Goal: Task Accomplishment & Management: Complete application form

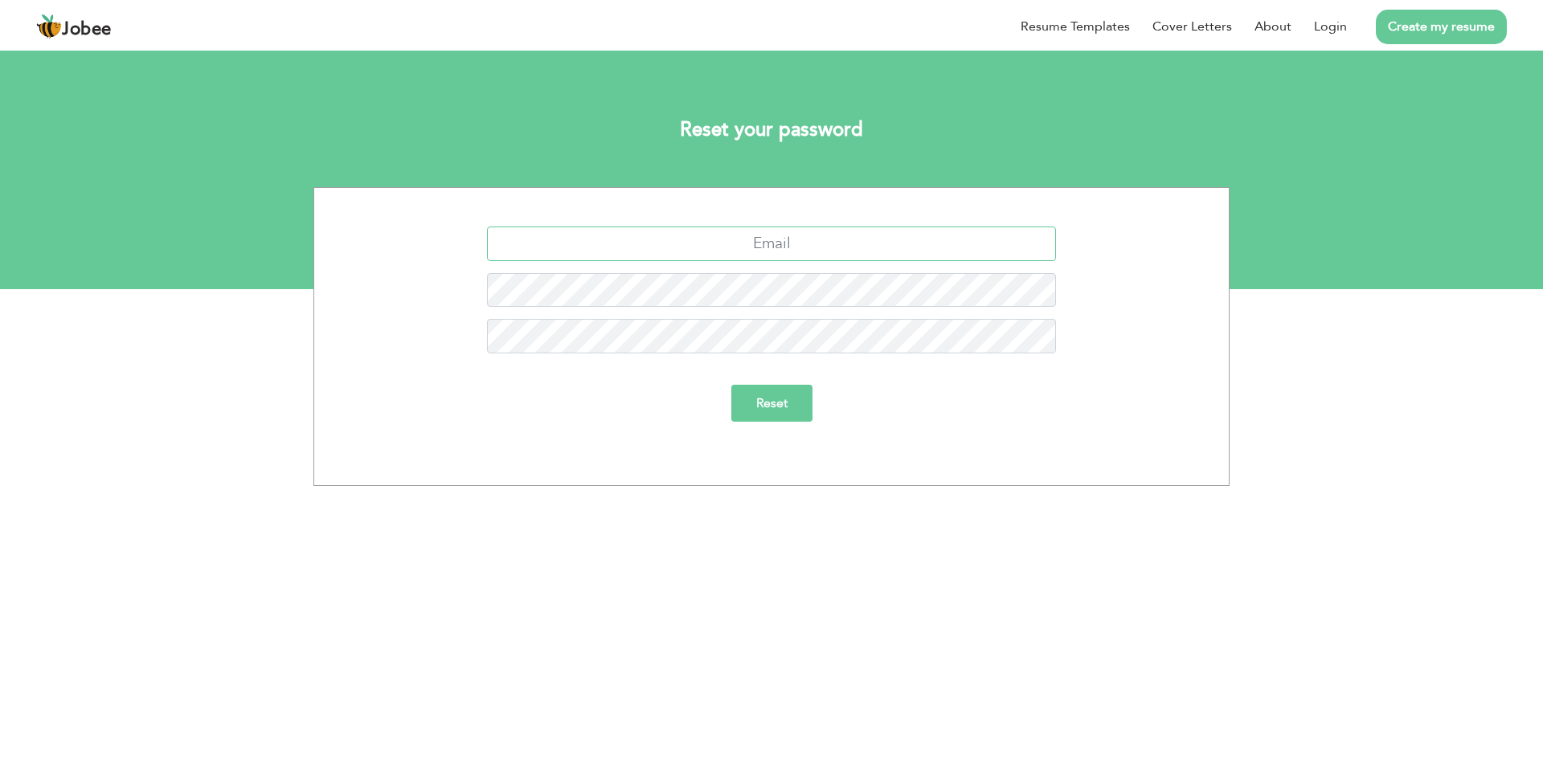
click at [776, 249] on input "text" at bounding box center [772, 244] width 570 height 35
type input "masbalhussain@gmail.com"
click at [753, 411] on input "Reset" at bounding box center [771, 403] width 81 height 37
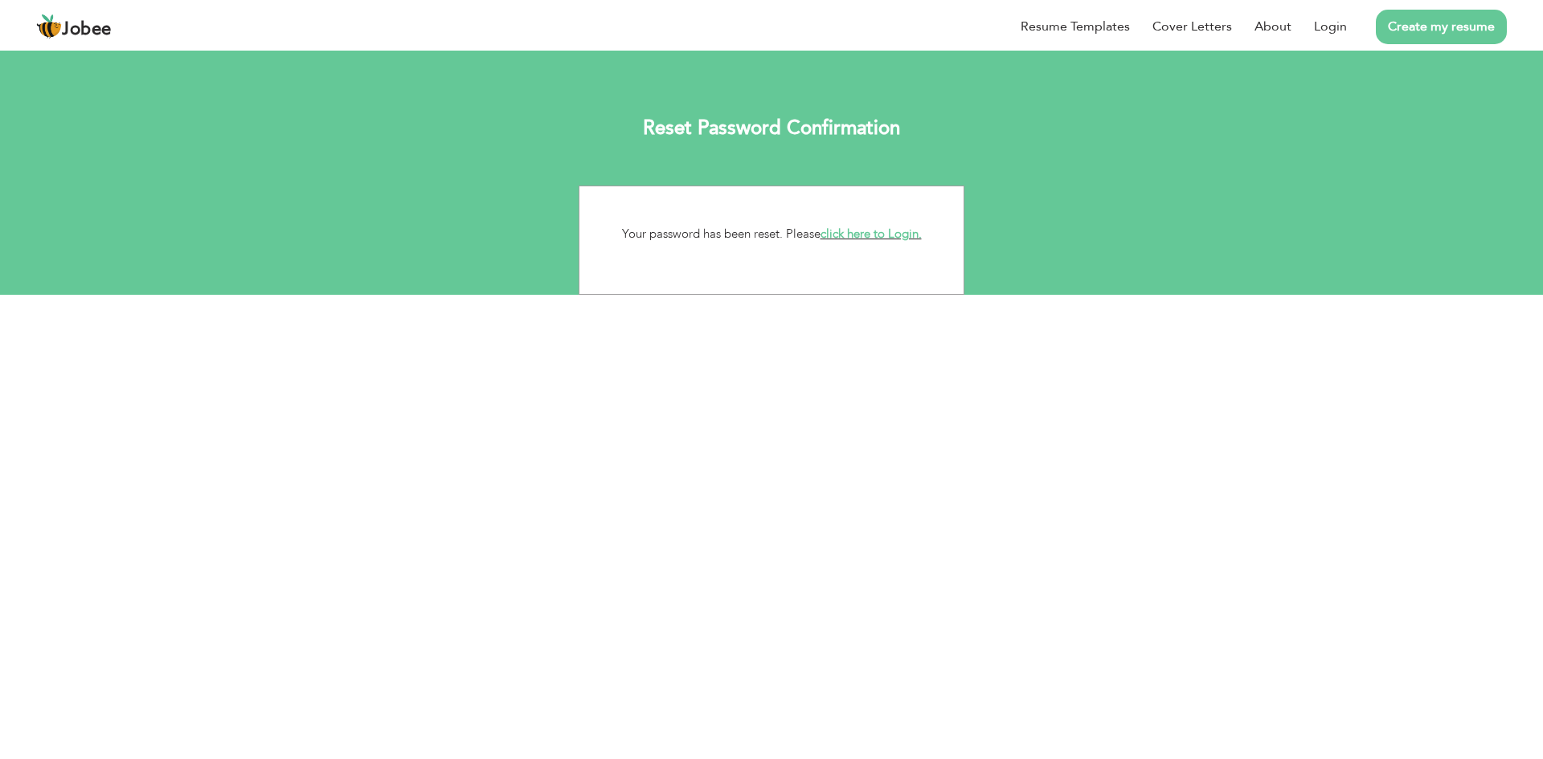
click at [862, 234] on link "click here to Login." at bounding box center [871, 234] width 101 height 16
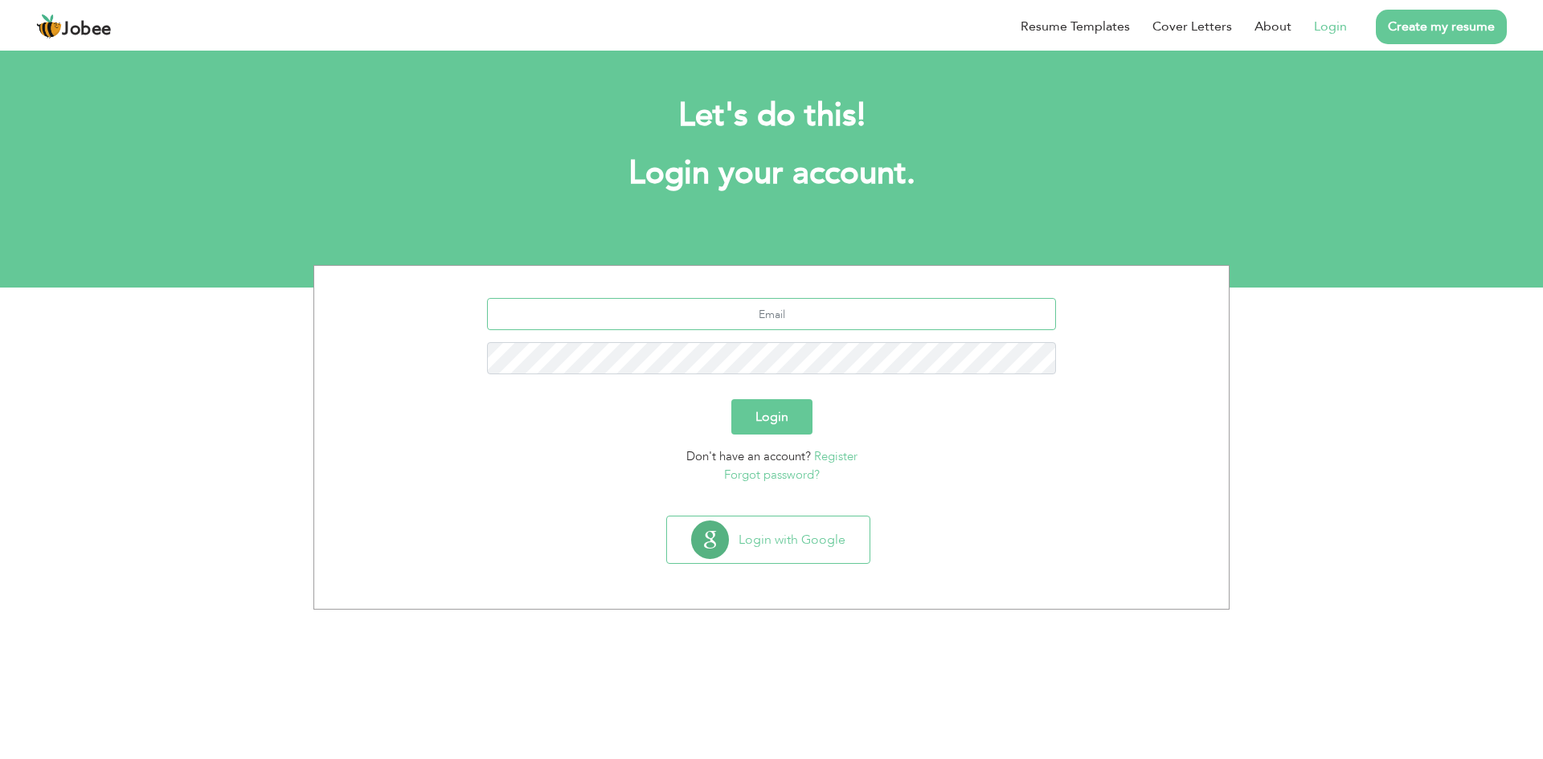
click at [781, 321] on input "text" at bounding box center [772, 314] width 570 height 32
type input "[EMAIL_ADDRESS][DOMAIN_NAME]"
click at [762, 427] on button "Login" at bounding box center [771, 416] width 81 height 35
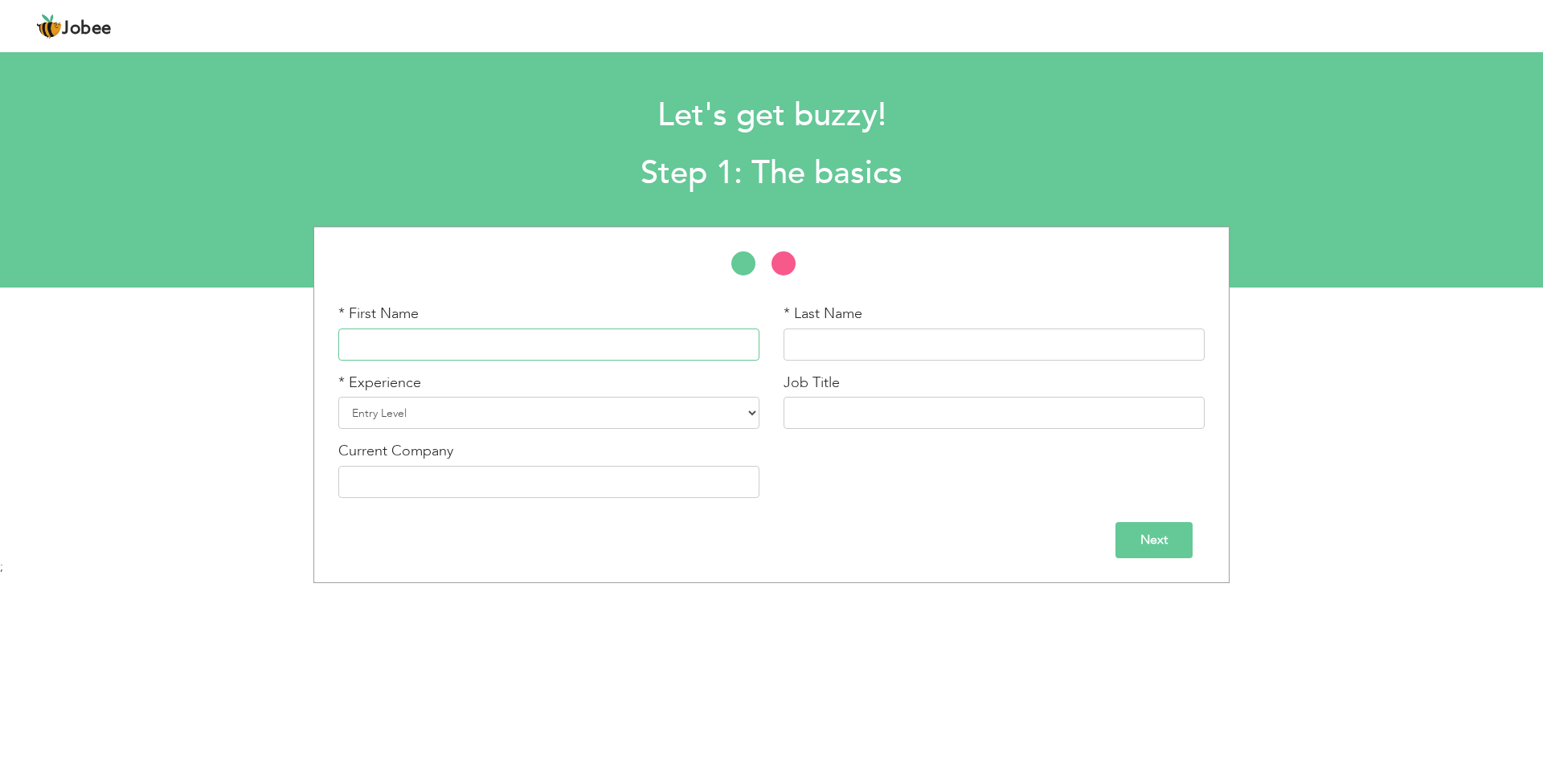
click at [698, 349] on input "text" at bounding box center [548, 345] width 421 height 32
type input "Masbal"
click at [825, 341] on input "text" at bounding box center [994, 345] width 421 height 32
type input "Hussain"
click at [658, 422] on select "Entry Level Less than 1 Year 1 Year 2 Years 3 Years 4 Years 5 Years 6 Years 7 Y…" at bounding box center [548, 413] width 421 height 32
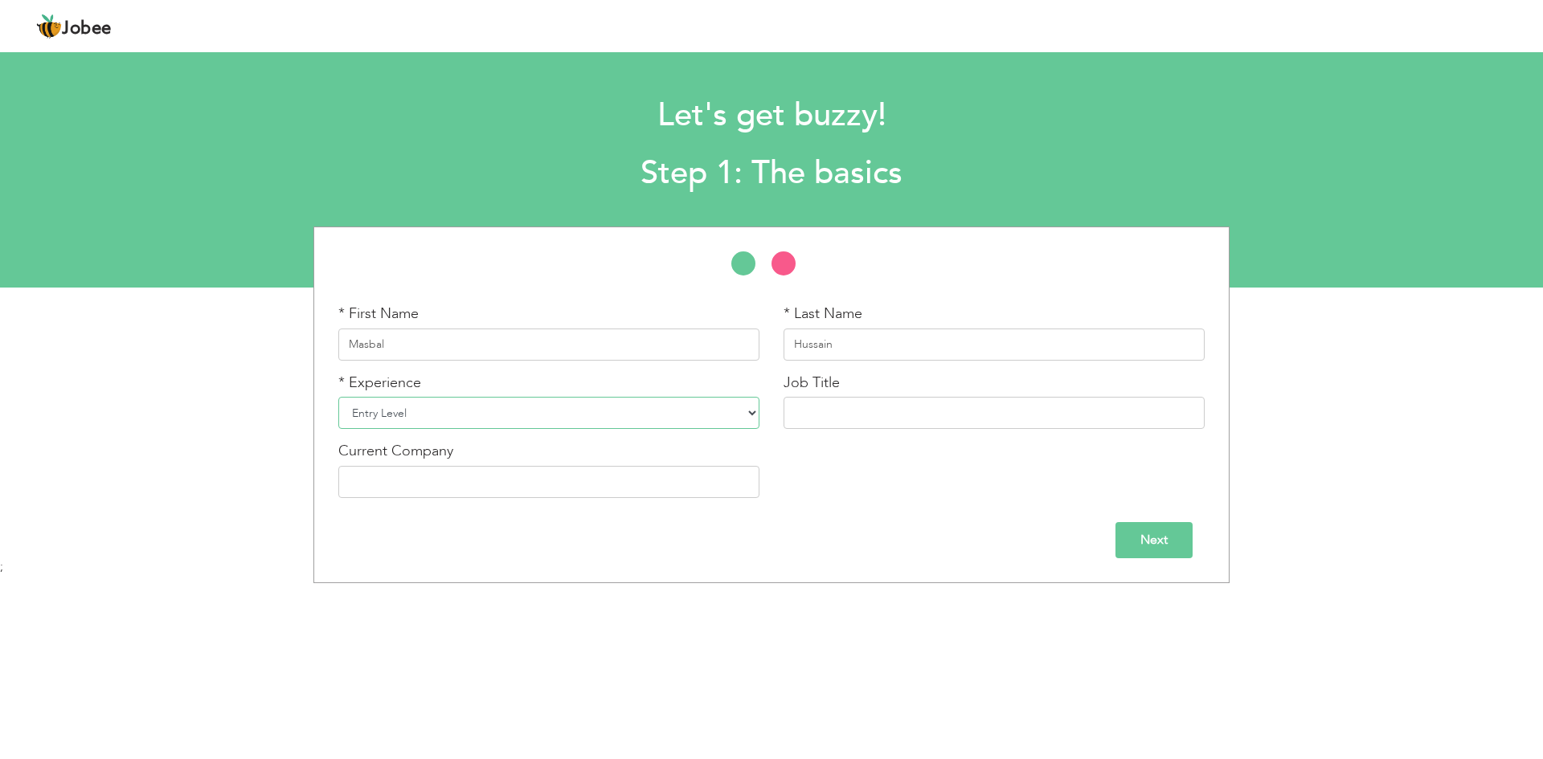
select select "5"
click at [338, 397] on select "Entry Level Less than 1 Year 1 Year 2 Years 3 Years 4 Years 5 Years 6 Years 7 Y…" at bounding box center [548, 413] width 421 height 32
click at [957, 412] on input "text" at bounding box center [994, 413] width 421 height 32
type input "SQA Engineer"
click at [672, 496] on input "text" at bounding box center [548, 482] width 421 height 32
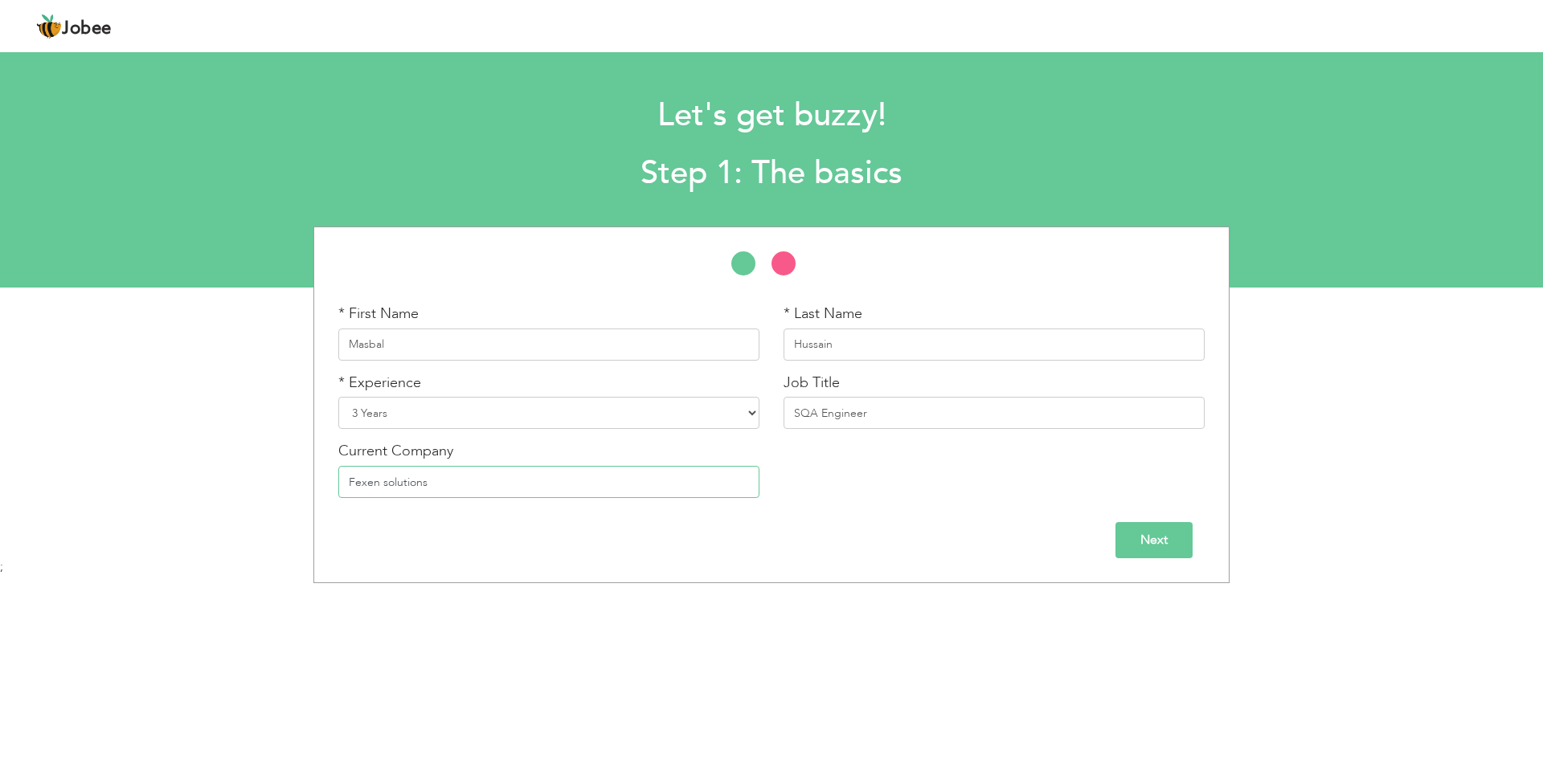
type input "Fexen solutions"
click at [1136, 531] on input "Next" at bounding box center [1153, 540] width 77 height 36
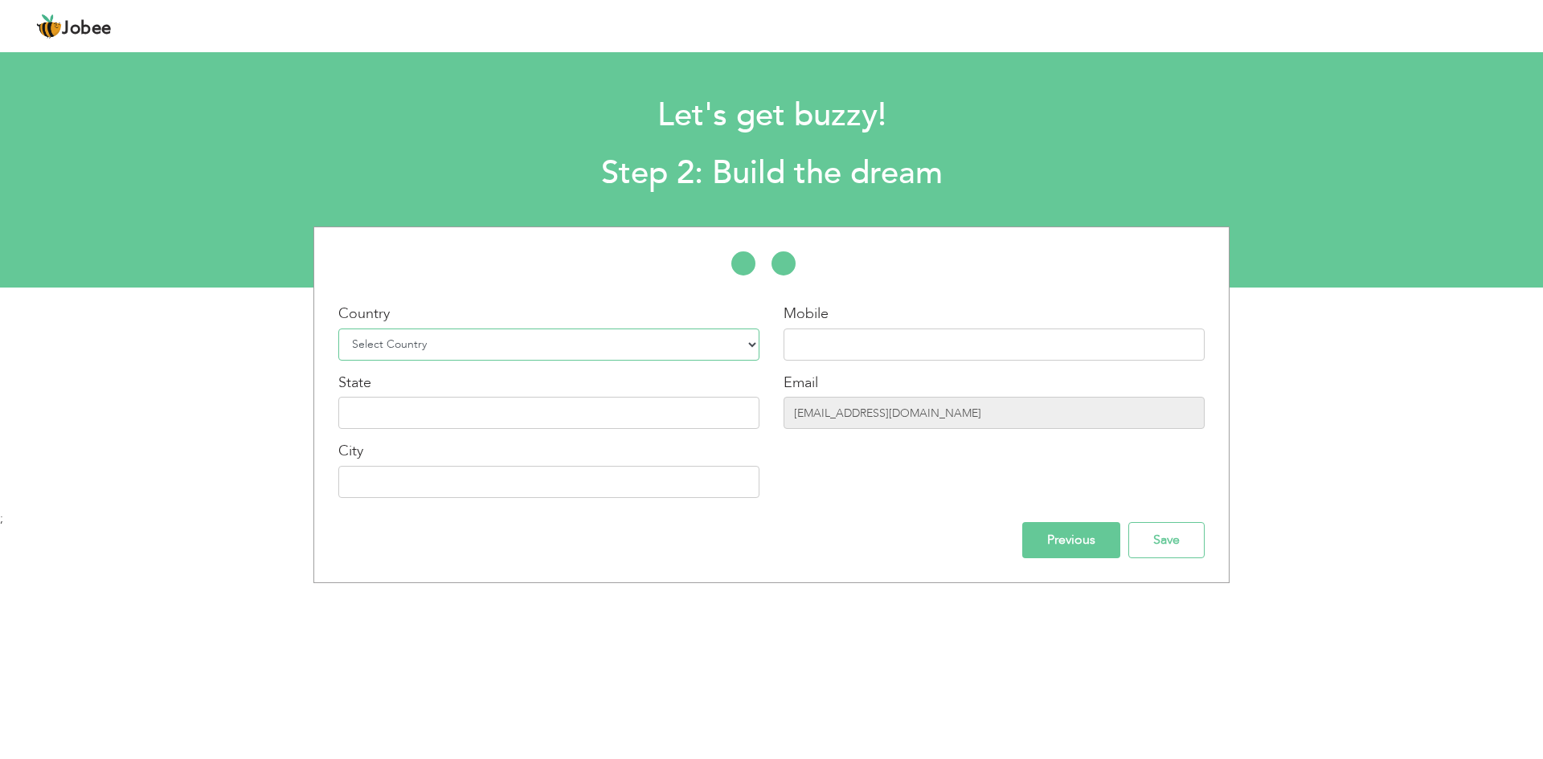
click at [542, 354] on select "Select Country Afghanistan Albania Algeria American Samoa Andorra Angola Anguil…" at bounding box center [548, 345] width 421 height 32
select select "166"
click at [338, 329] on select "Select Country Afghanistan Albania Algeria American Samoa Andorra Angola Anguil…" at bounding box center [548, 345] width 421 height 32
click at [845, 354] on input "text" at bounding box center [994, 345] width 421 height 32
click at [801, 346] on input "03355649599" at bounding box center [994, 345] width 421 height 32
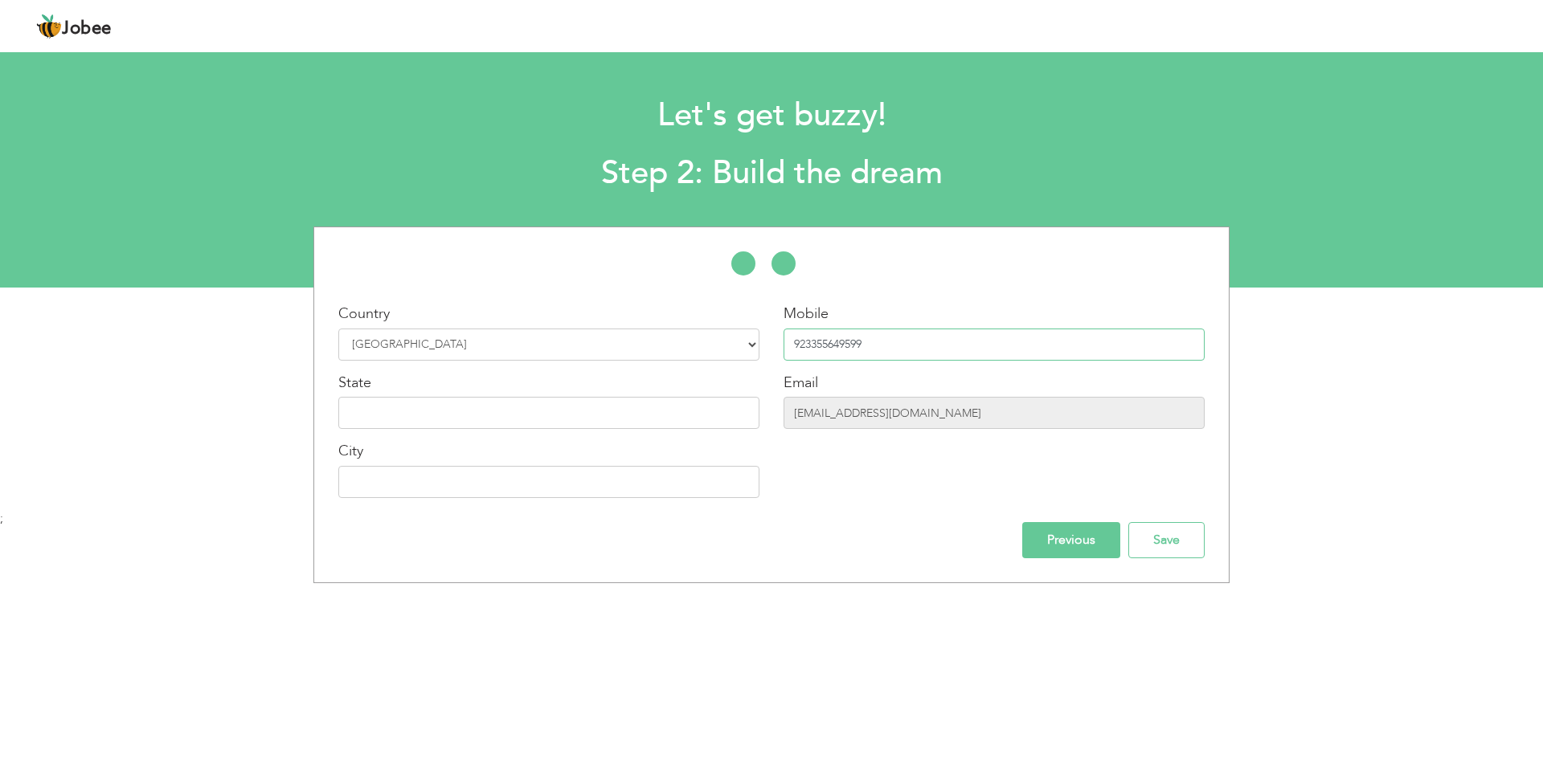
type input "923355649599"
click at [500, 421] on input "text" at bounding box center [548, 413] width 421 height 32
type input "[GEOGRAPHIC_DATA]"
click at [454, 490] on input "text" at bounding box center [548, 482] width 421 height 32
type input "Rawalpindi"
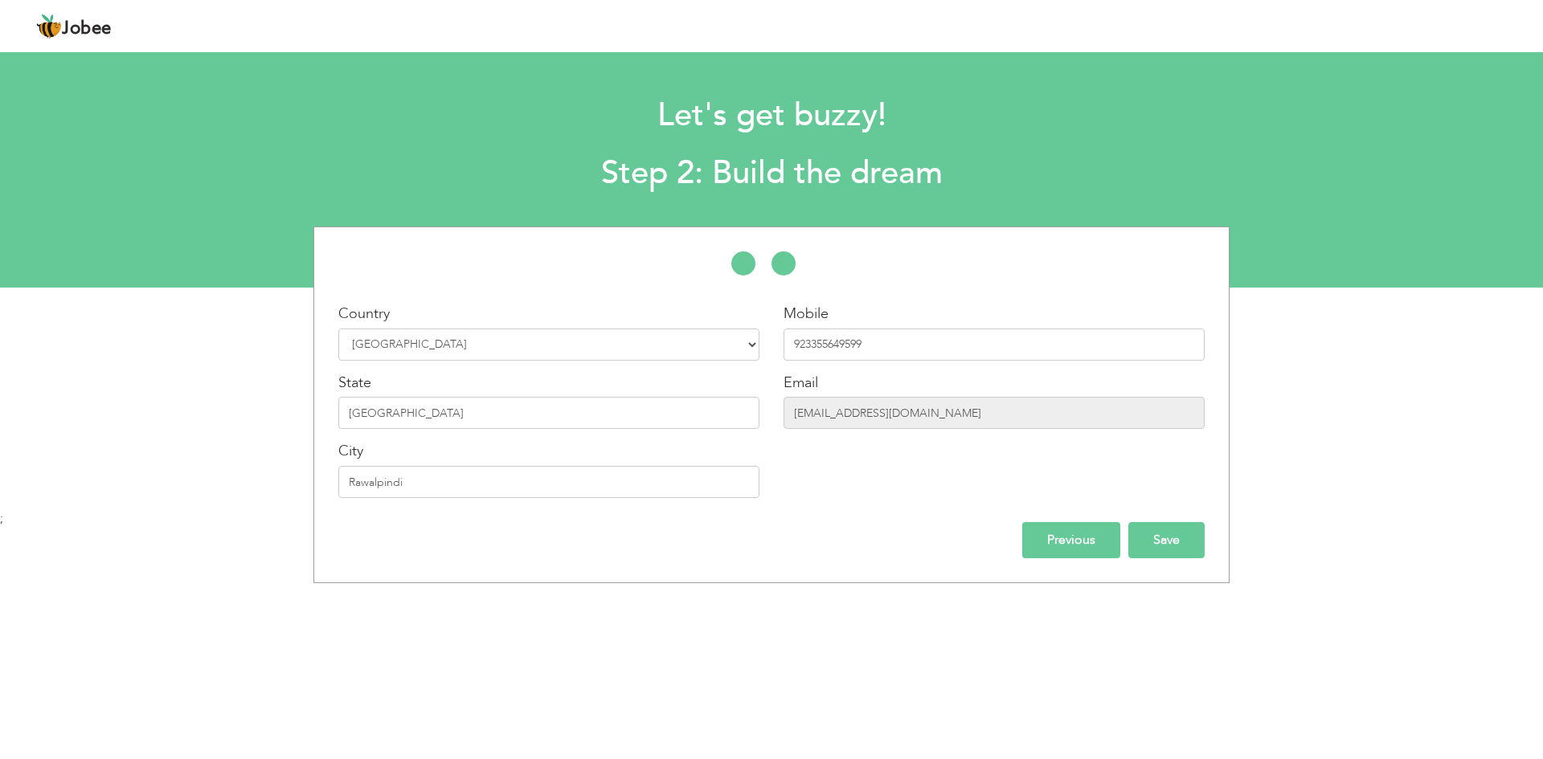
click at [1176, 546] on input "Save" at bounding box center [1166, 540] width 76 height 36
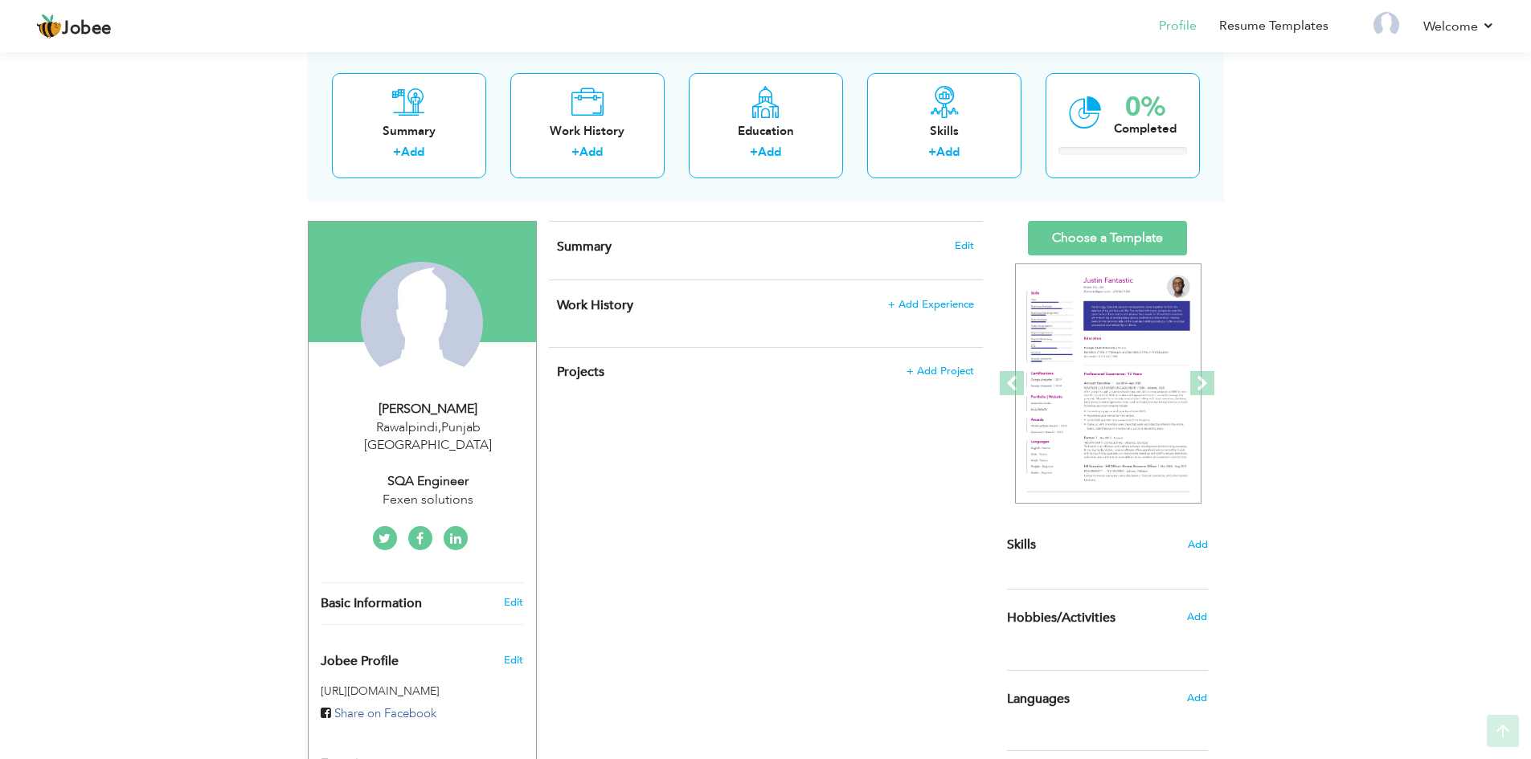
scroll to position [84, 0]
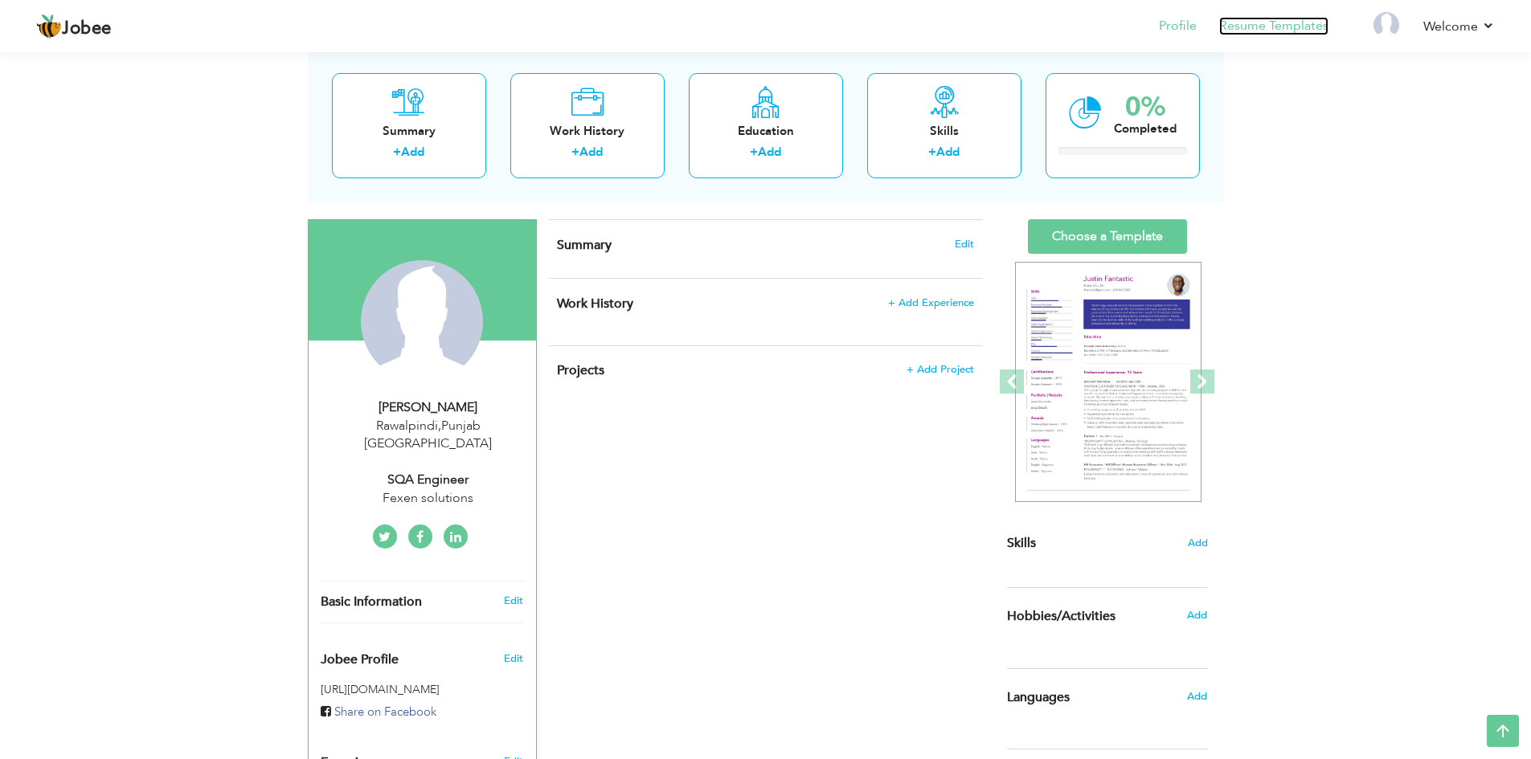
click at [1295, 21] on link "Resume Templates" at bounding box center [1273, 26] width 109 height 18
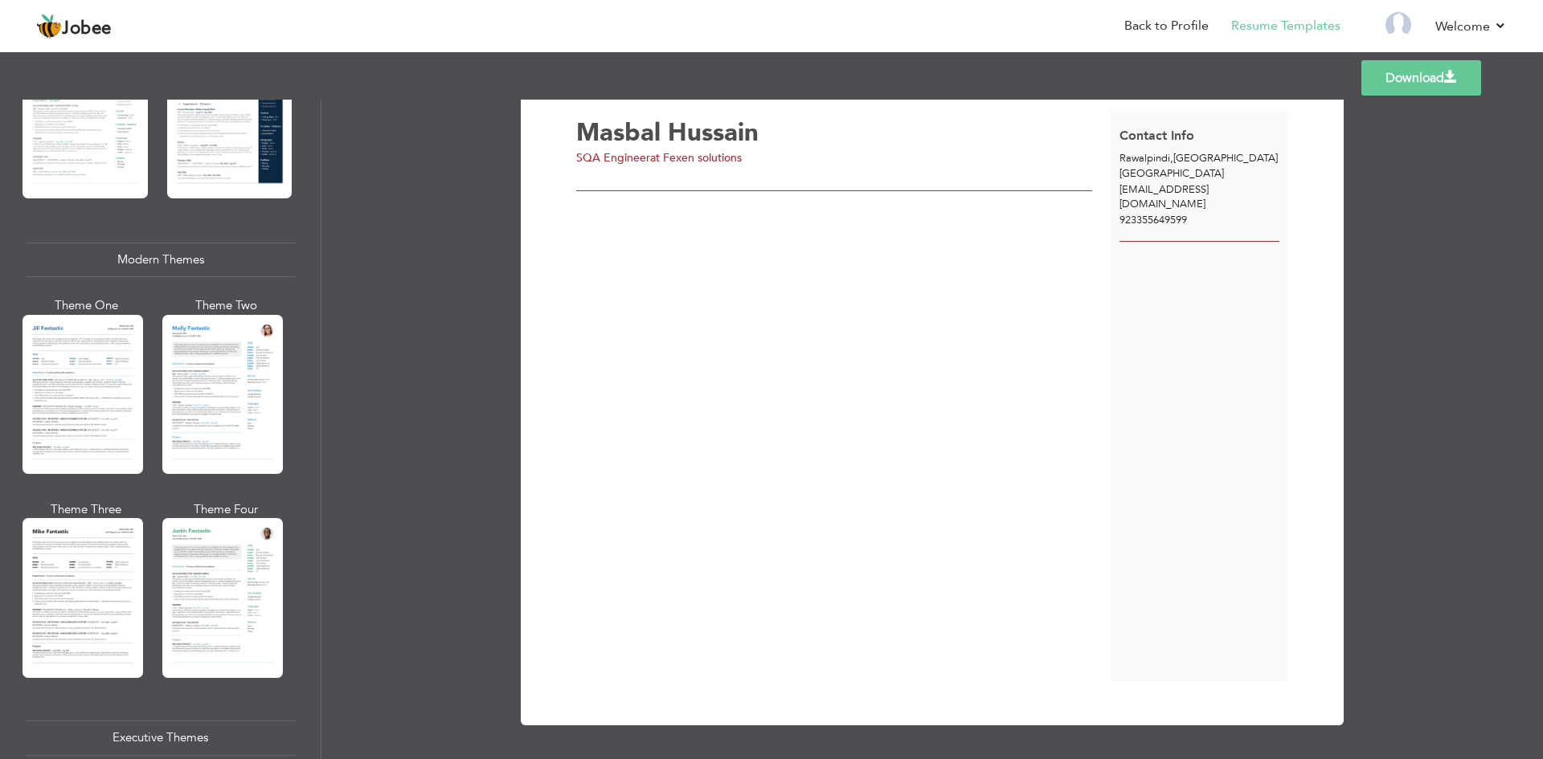
scroll to position [661, 0]
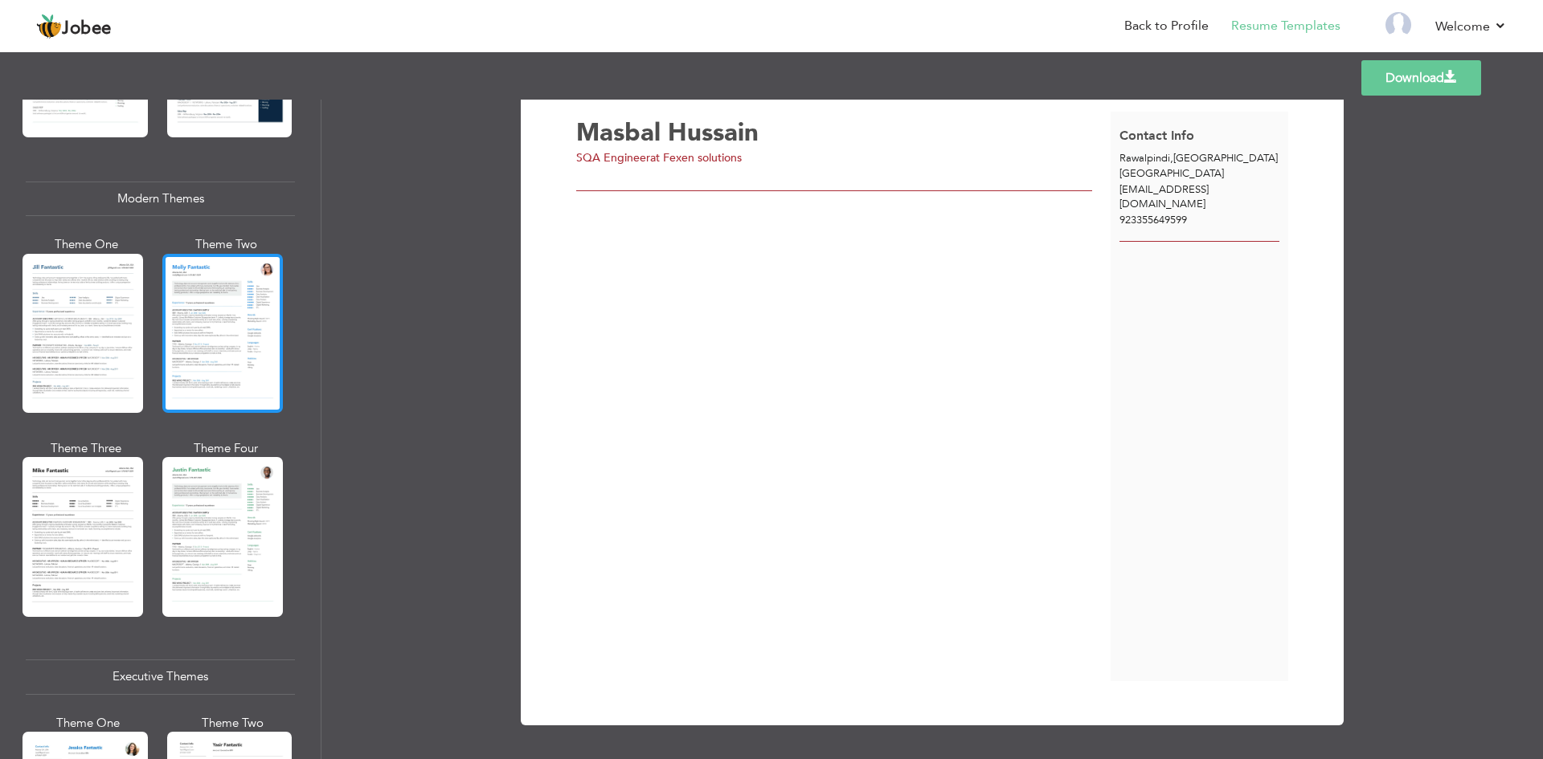
click at [210, 356] on div at bounding box center [222, 333] width 121 height 159
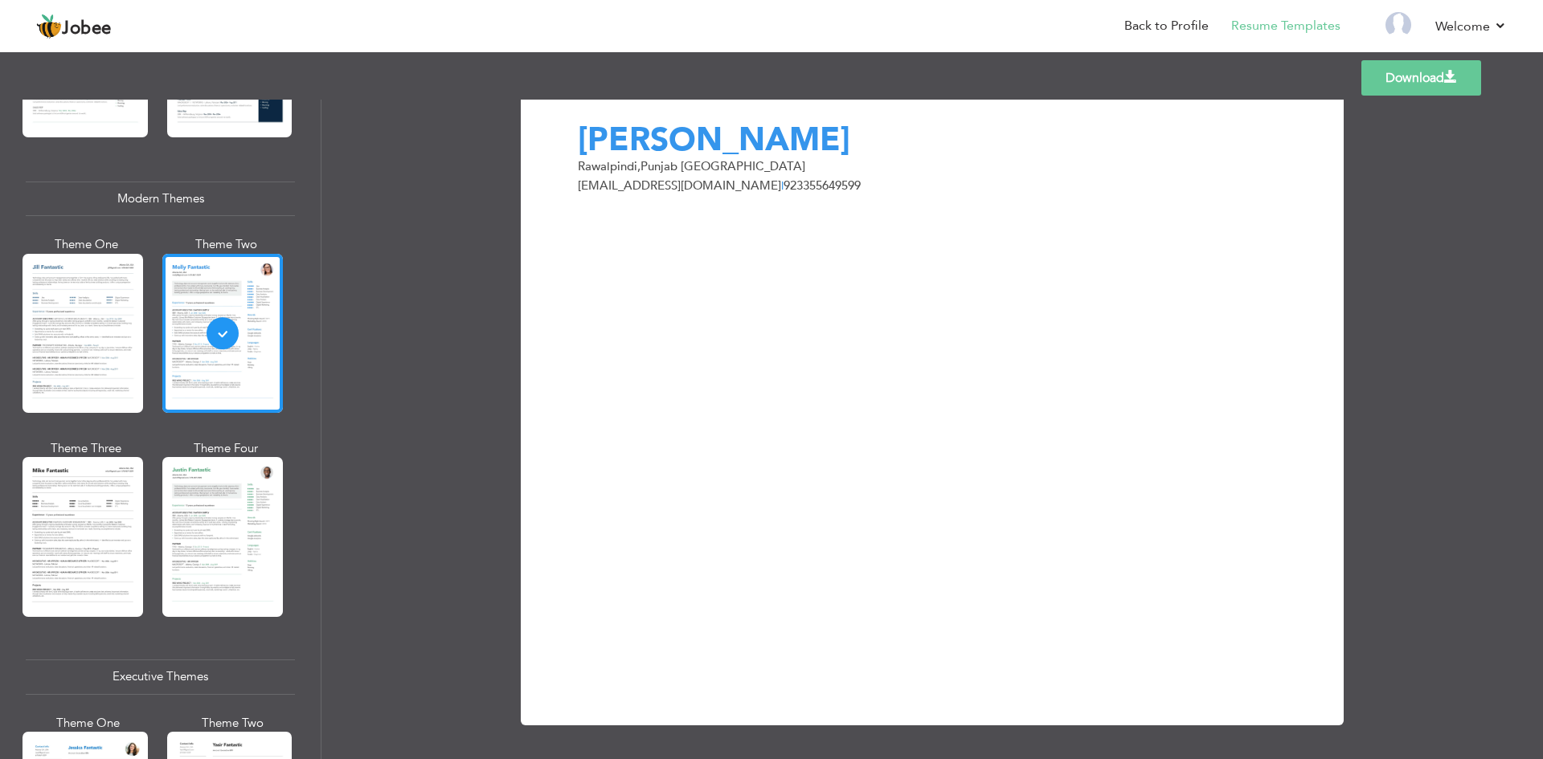
scroll to position [0, 0]
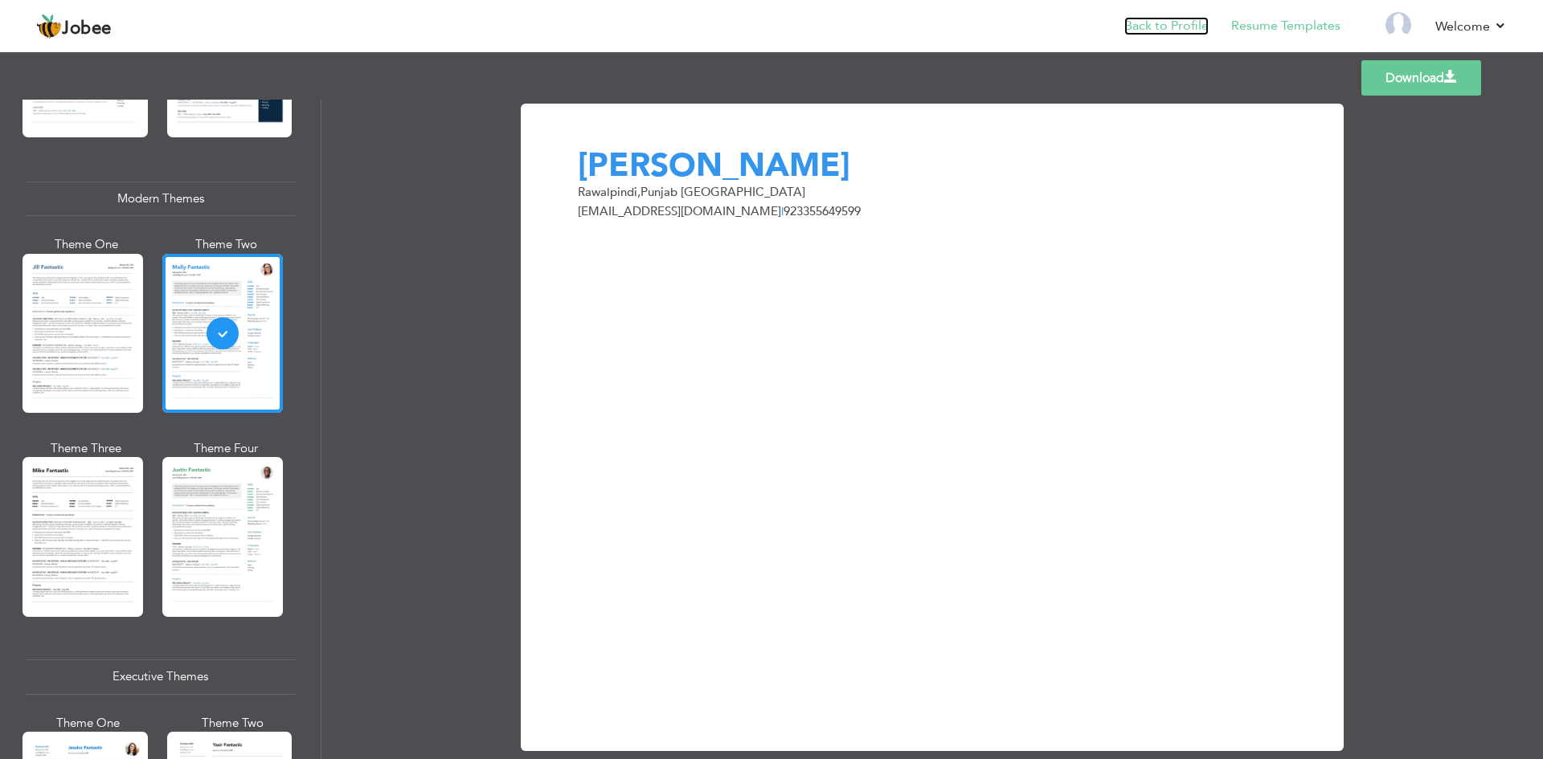
click at [1193, 27] on link "Back to Profile" at bounding box center [1166, 26] width 84 height 18
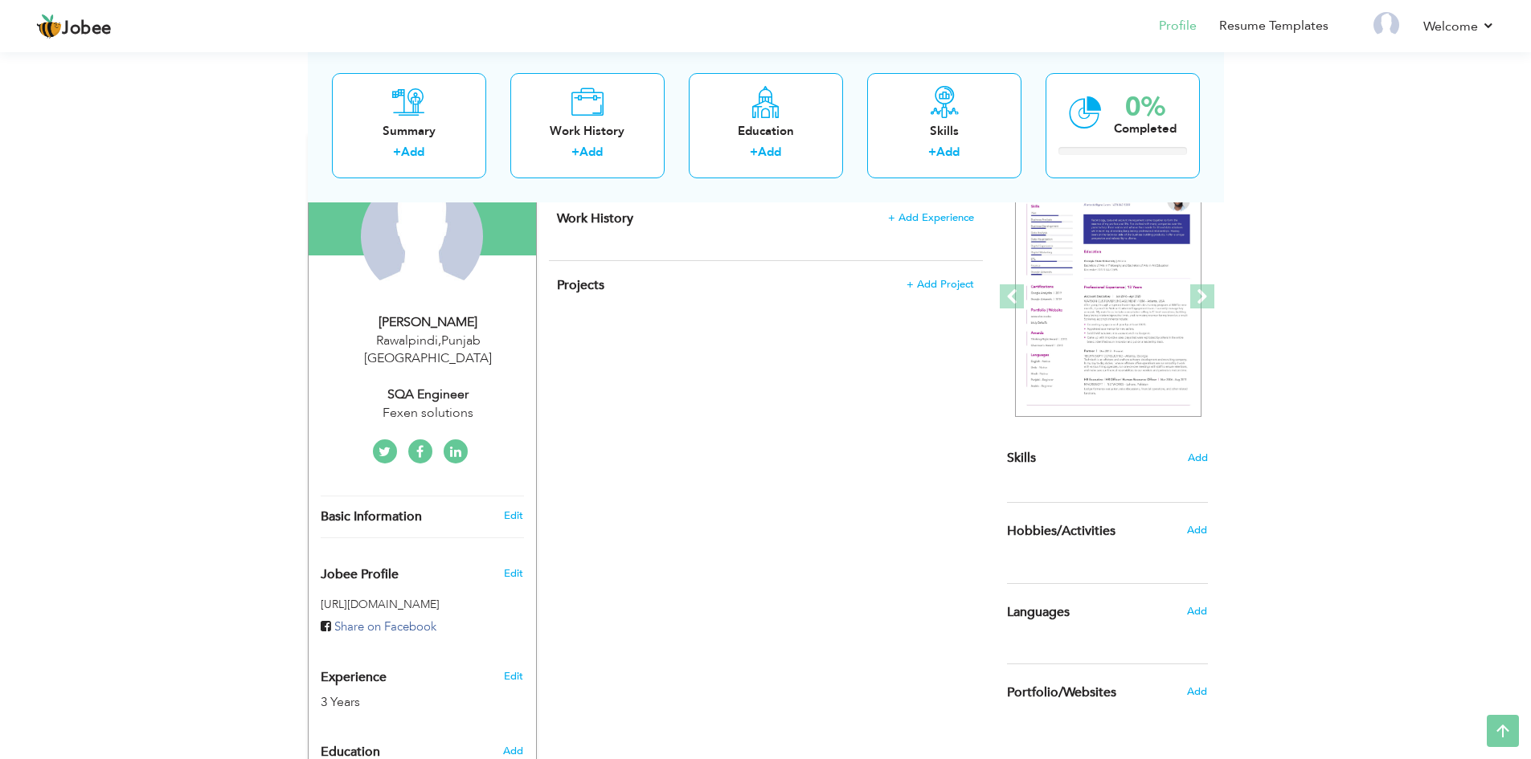
scroll to position [376, 0]
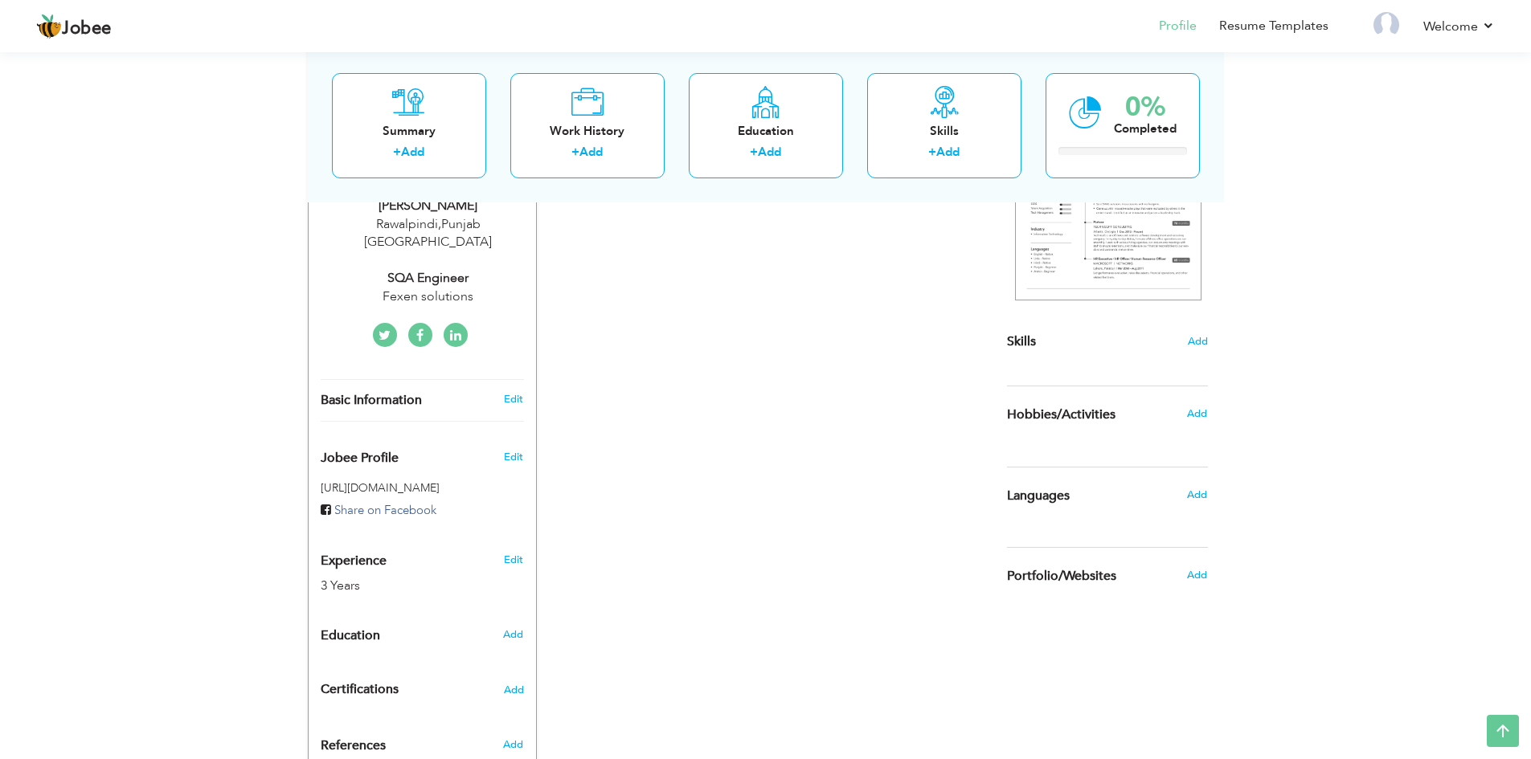
scroll to position [376, 0]
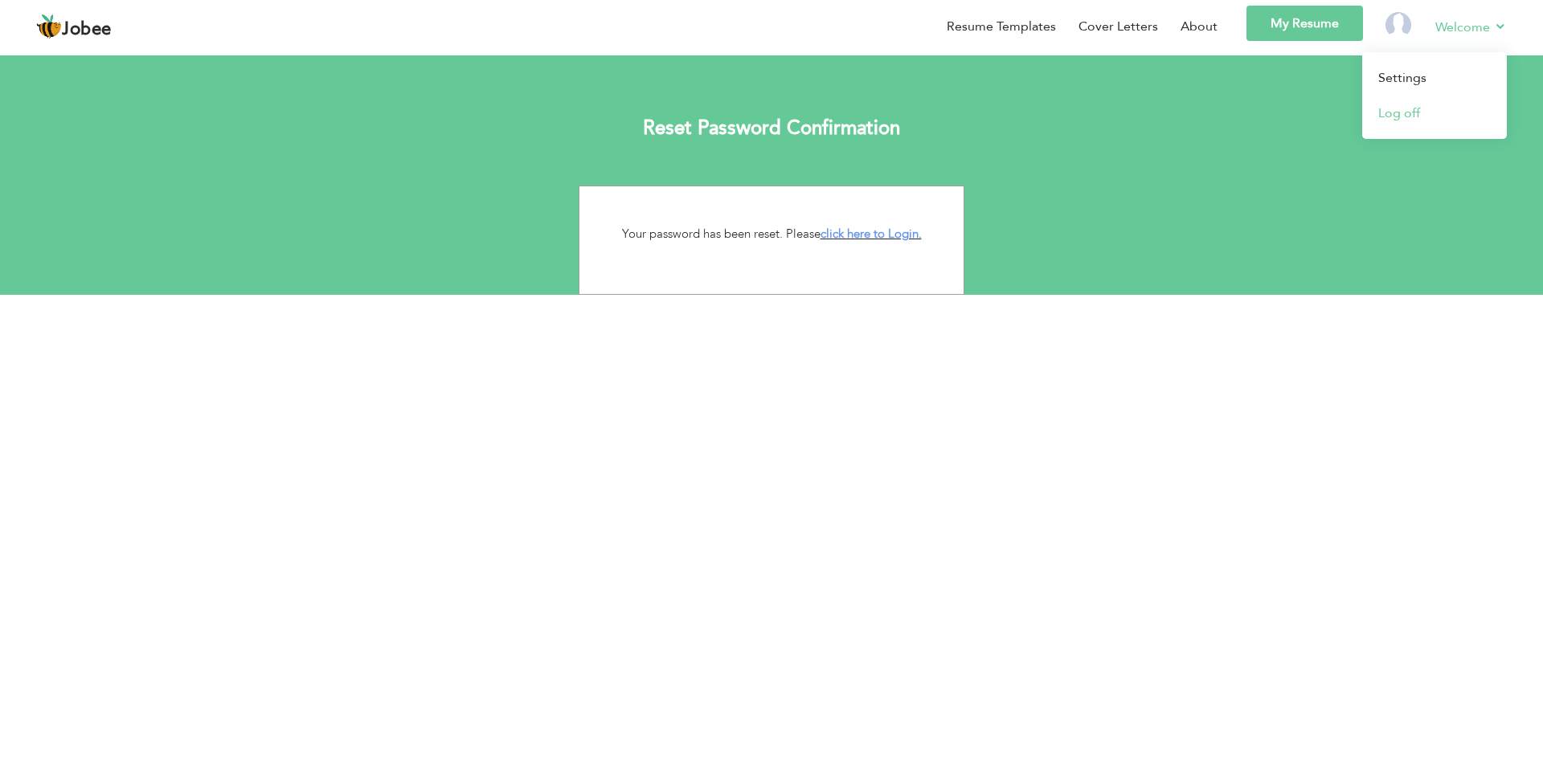
click at [1415, 108] on link "Log off" at bounding box center [1434, 113] width 145 height 35
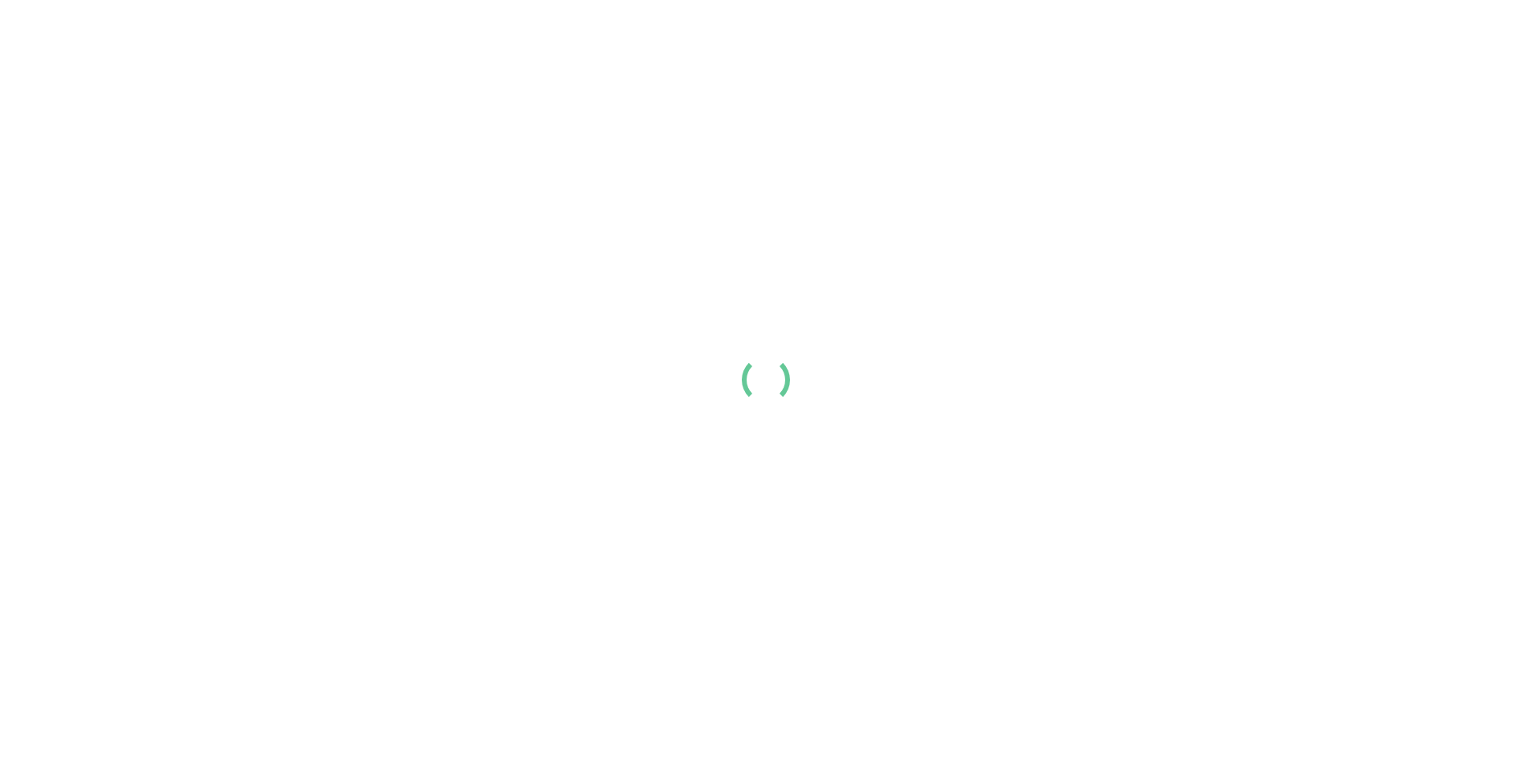
click at [1386, 126] on div at bounding box center [765, 379] width 1531 height 759
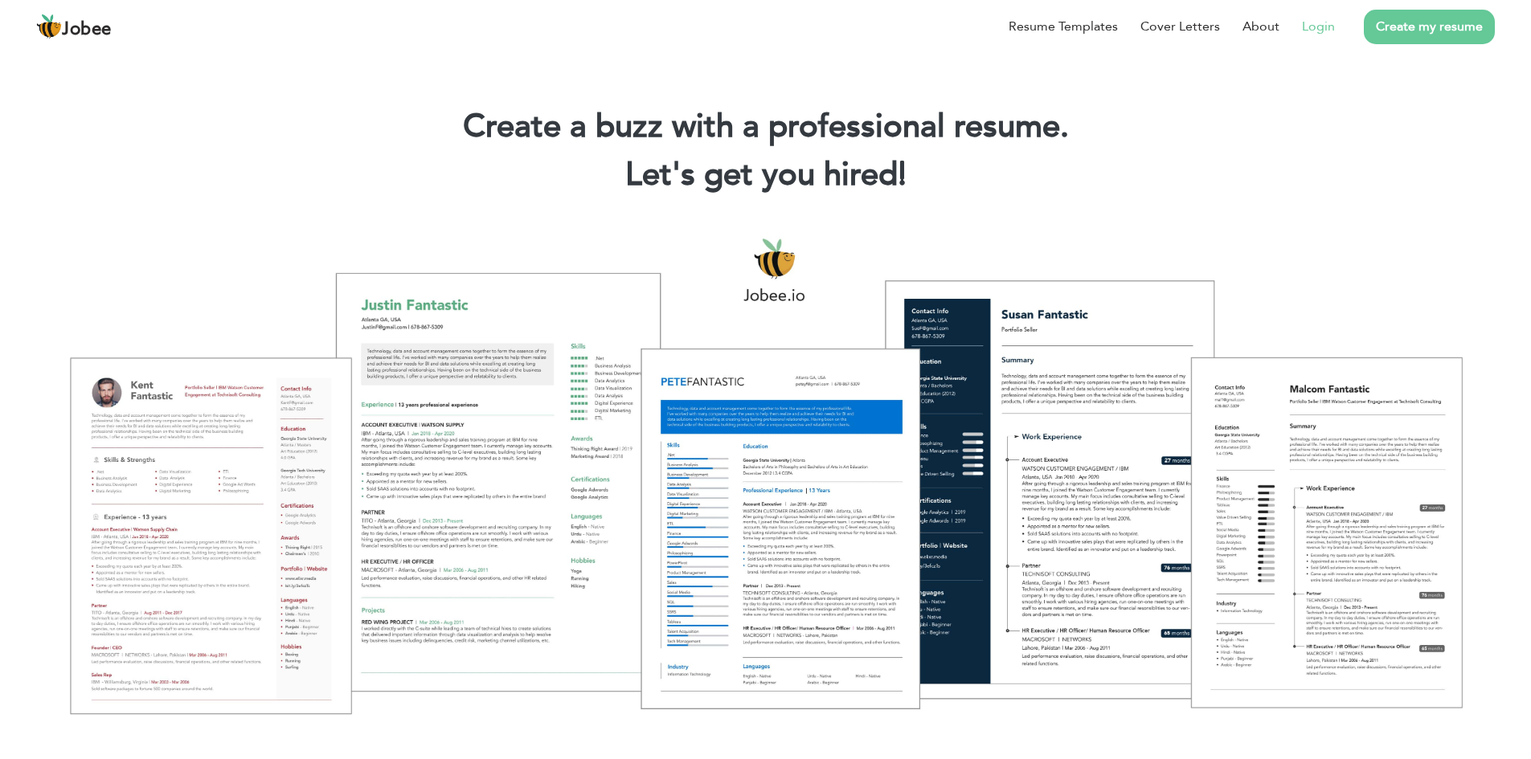
click at [1318, 27] on link "Login" at bounding box center [1318, 26] width 33 height 19
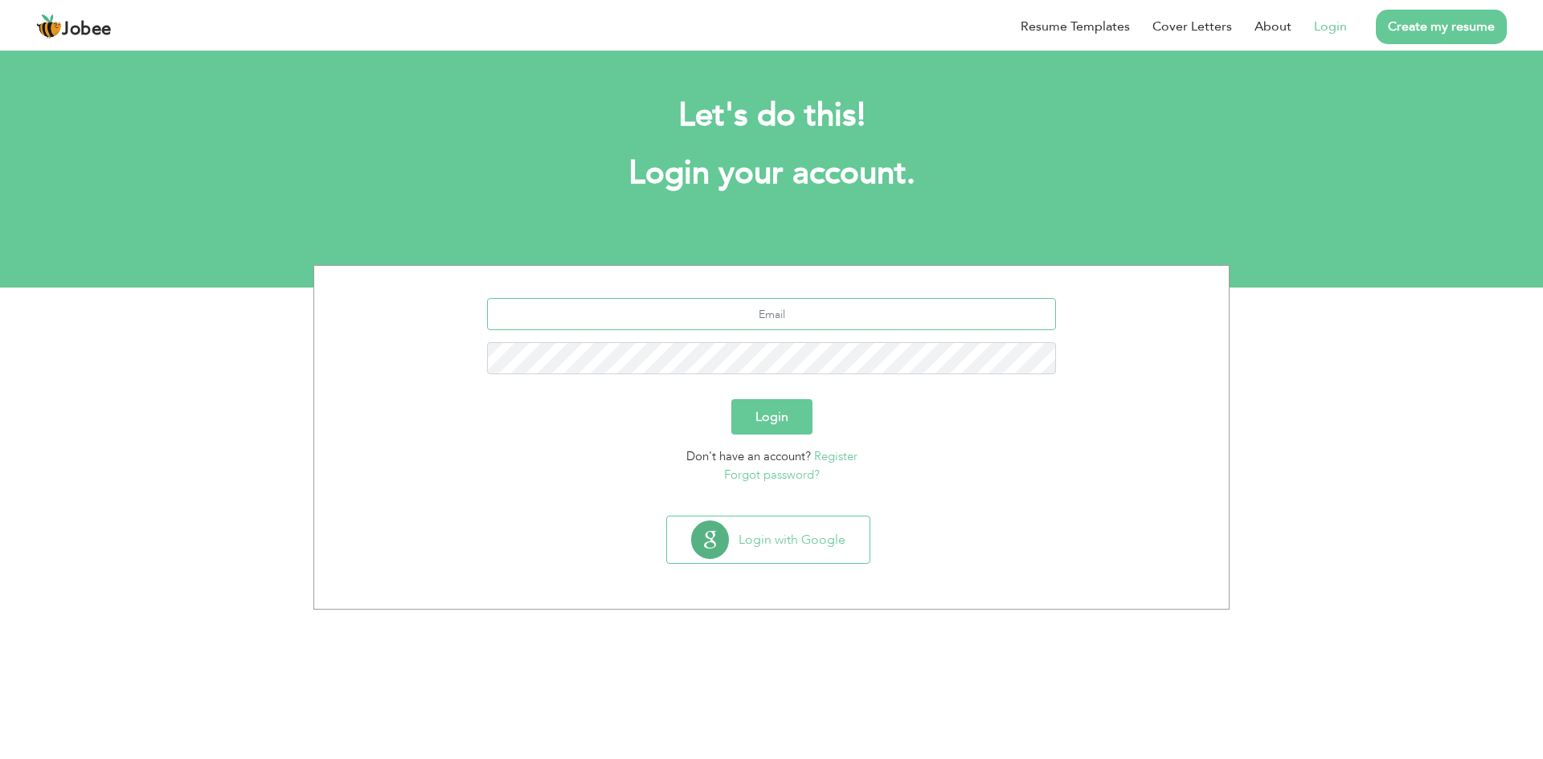
click at [827, 315] on input "text" at bounding box center [772, 314] width 570 height 32
type input "masbal.reactivespace@gmail.com"
click at [803, 375] on div "masbal.reactivespace@gmail.com" at bounding box center [771, 342] width 890 height 88
click at [767, 420] on button "Login" at bounding box center [771, 416] width 81 height 35
